Goal: Transaction & Acquisition: Purchase product/service

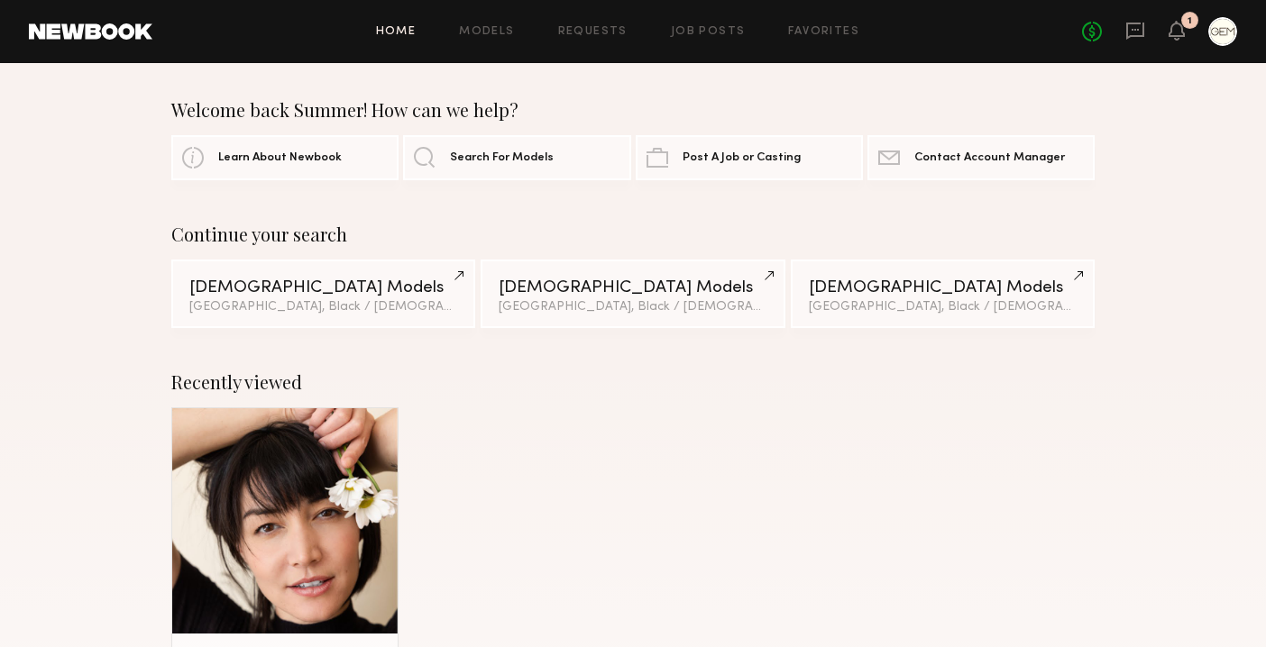
click at [597, 32] on link "Requests" at bounding box center [592, 32] width 69 height 12
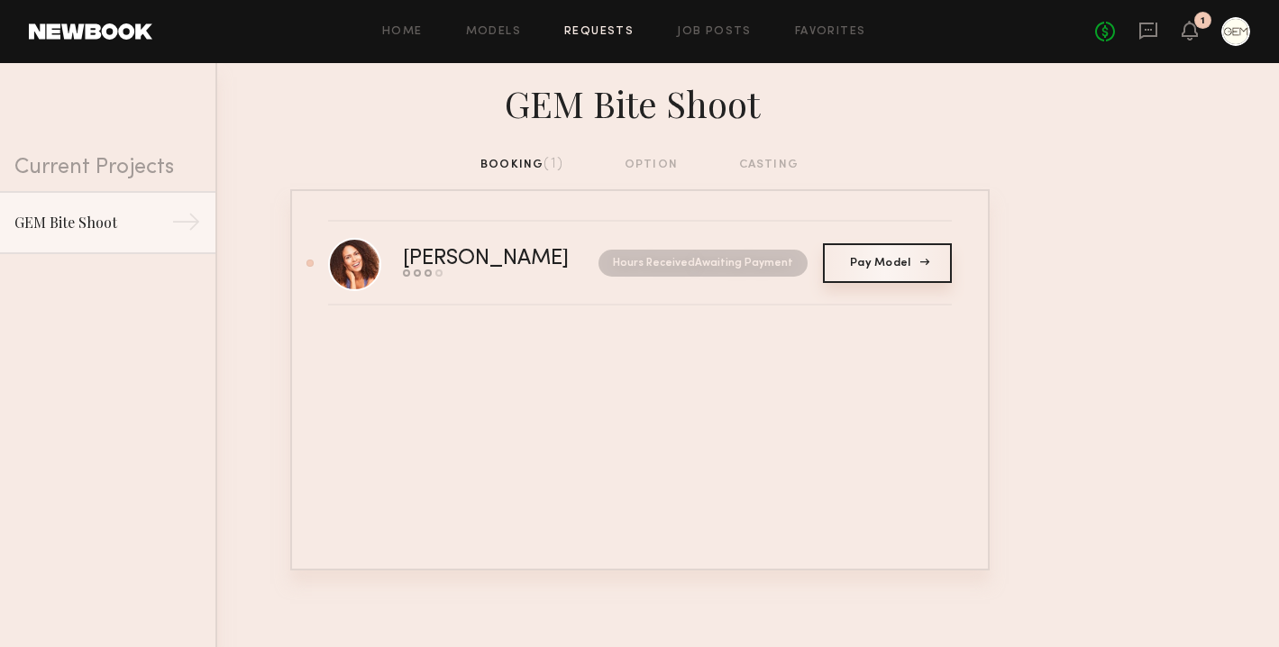
click at [902, 264] on span "Pay Model" at bounding box center [887, 263] width 74 height 11
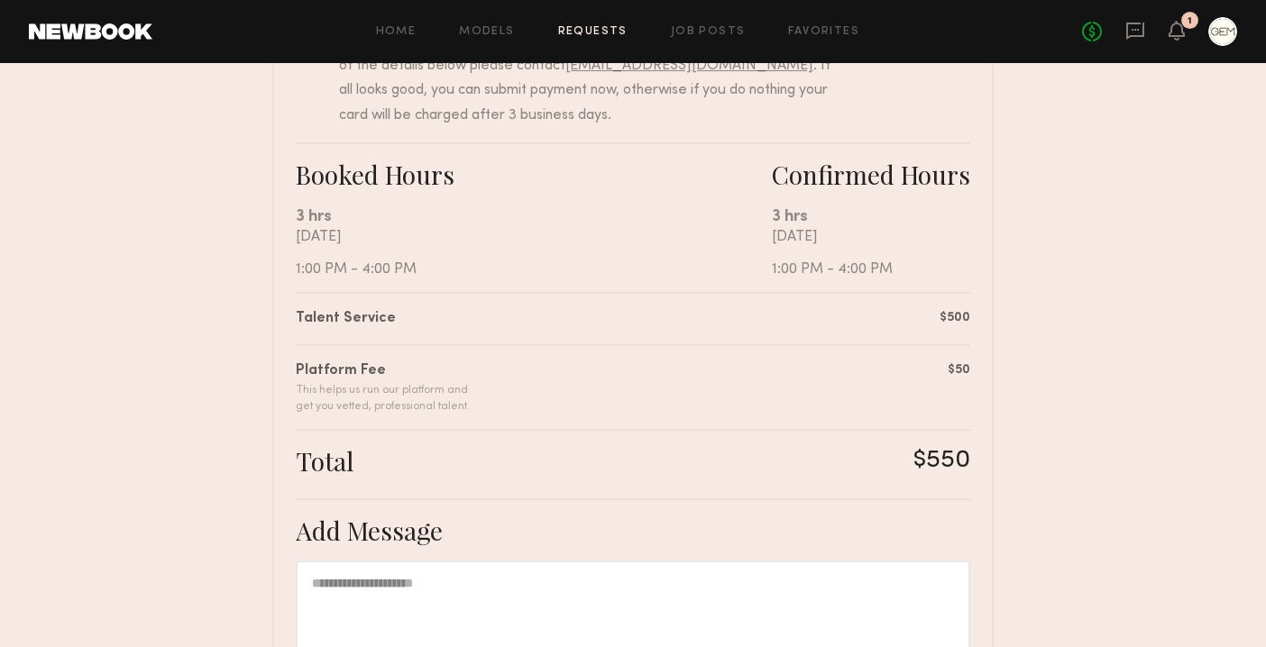
scroll to position [438, 0]
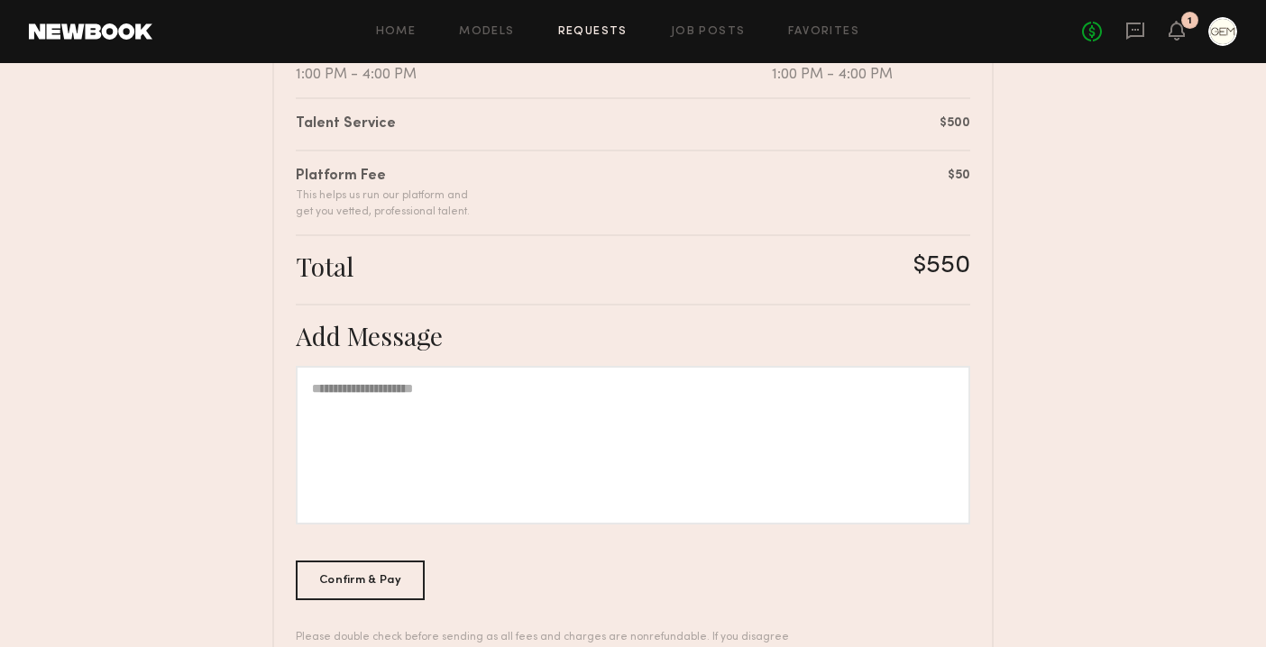
click at [430, 387] on div at bounding box center [633, 445] width 674 height 159
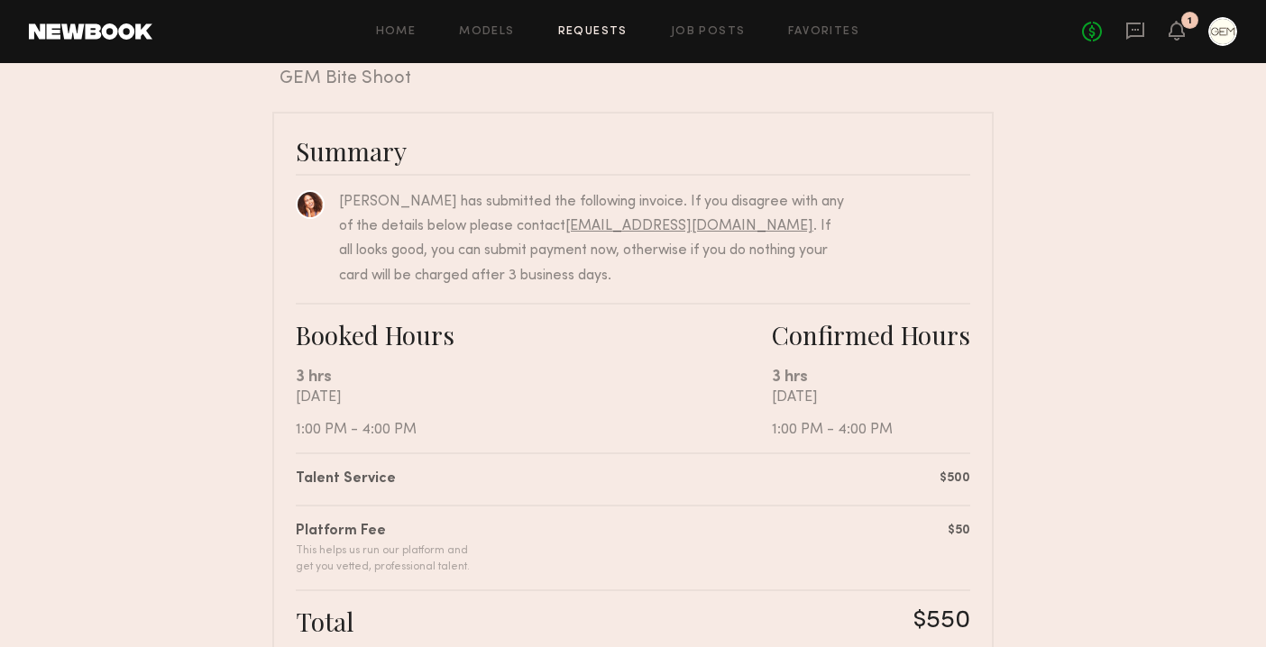
scroll to position [505, 0]
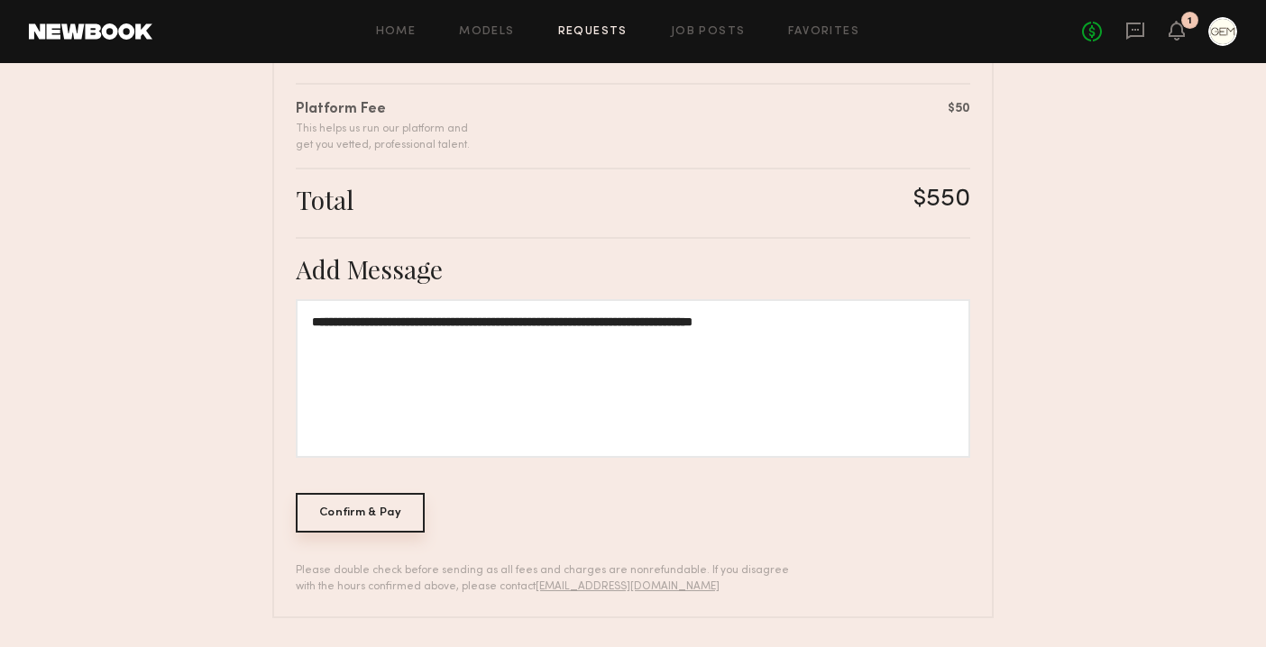
click at [367, 503] on div "Confirm & Pay" at bounding box center [360, 513] width 129 height 40
